Goal: Find specific page/section: Find specific page/section

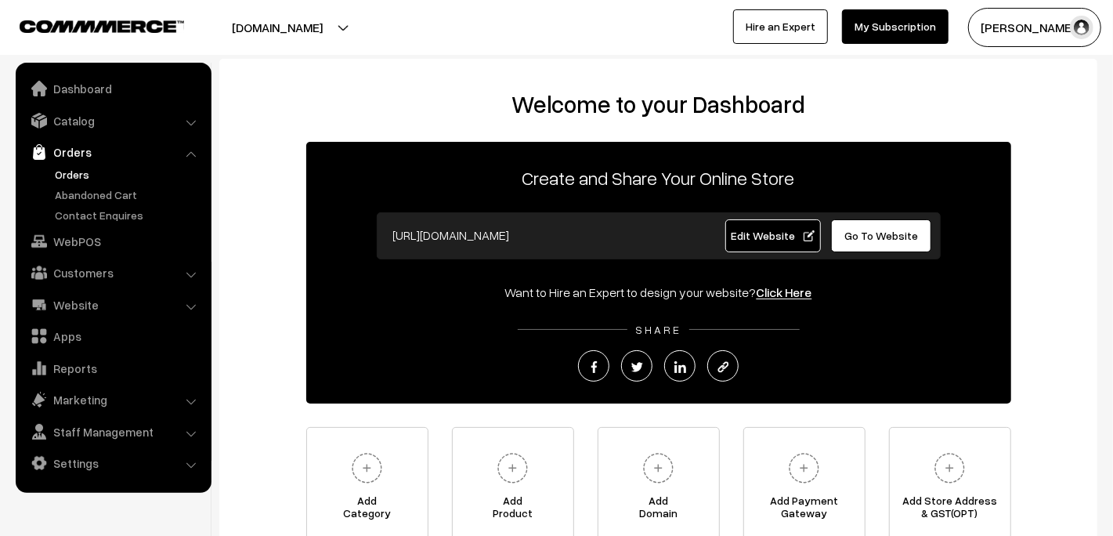
click at [85, 175] on link "Orders" at bounding box center [128, 174] width 155 height 16
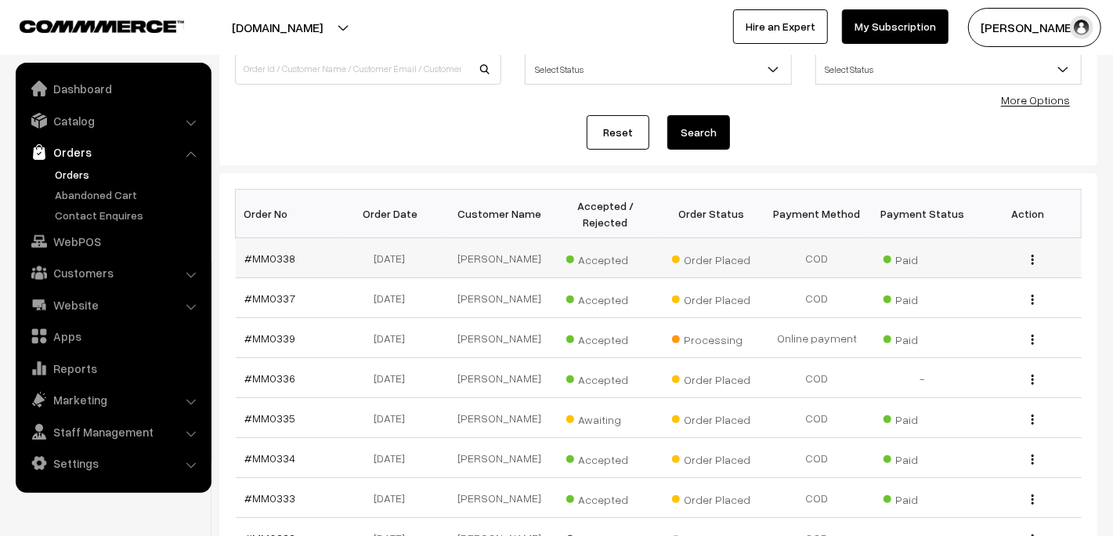
scroll to position [157, 0]
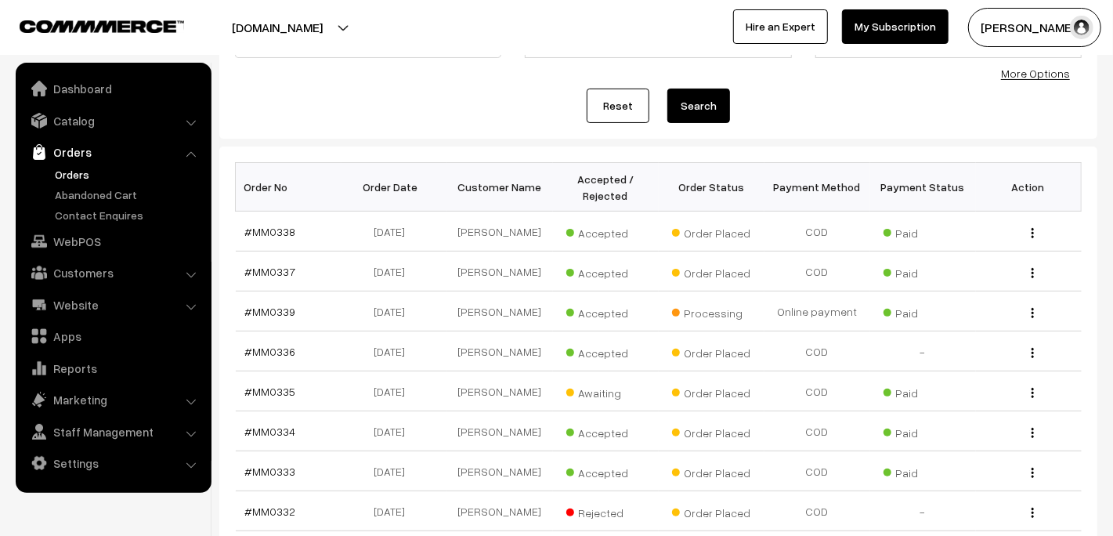
click at [106, 184] on ul "Orders" at bounding box center [114, 194] width 188 height 57
click at [102, 191] on link "Abandoned Cart" at bounding box center [128, 194] width 155 height 16
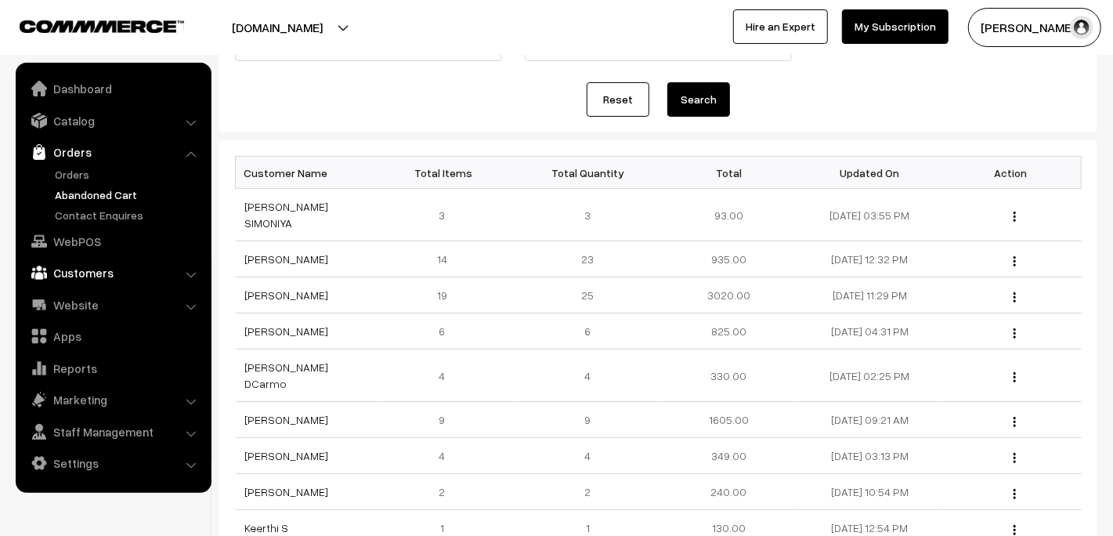
scroll to position [157, 0]
